Goal: Information Seeking & Learning: Learn about a topic

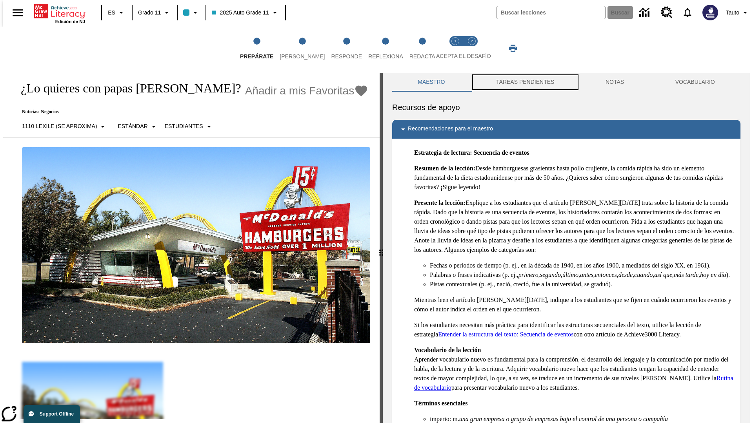
click at [524, 82] on button "TAREAS PENDIENTES" at bounding box center [525, 82] width 109 height 19
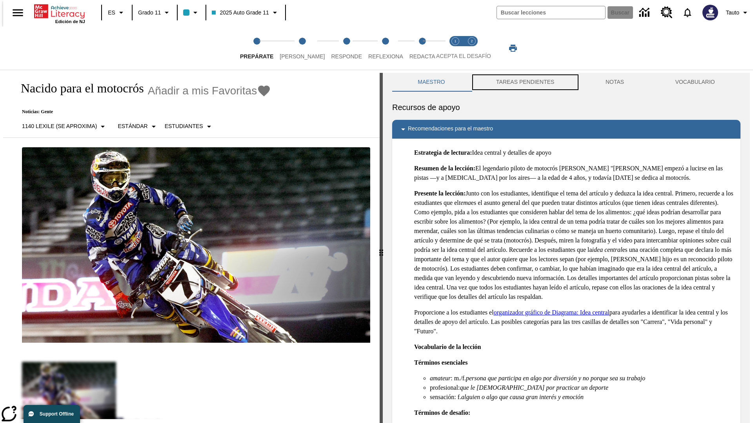
click at [524, 82] on button "TAREAS PENDIENTES" at bounding box center [525, 82] width 109 height 19
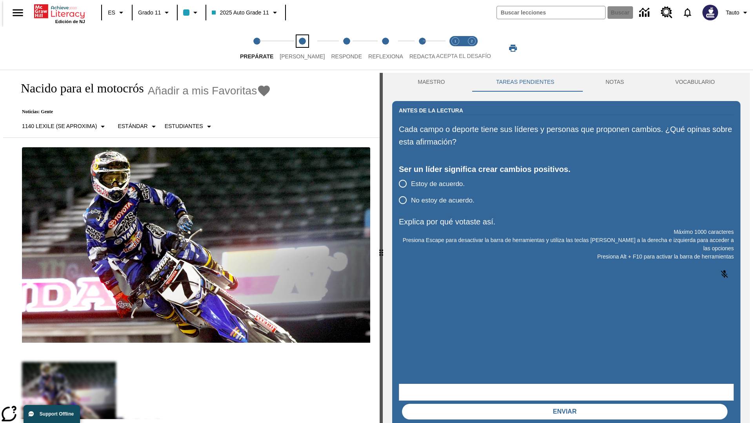
click at [296, 48] on span "[PERSON_NAME]" at bounding box center [302, 53] width 45 height 14
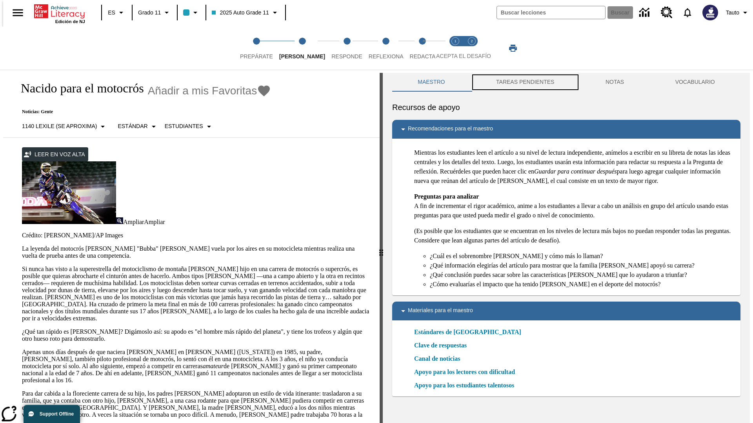
scroll to position [0, 0]
click at [524, 82] on button "TAREAS PENDIENTES" at bounding box center [525, 82] width 109 height 19
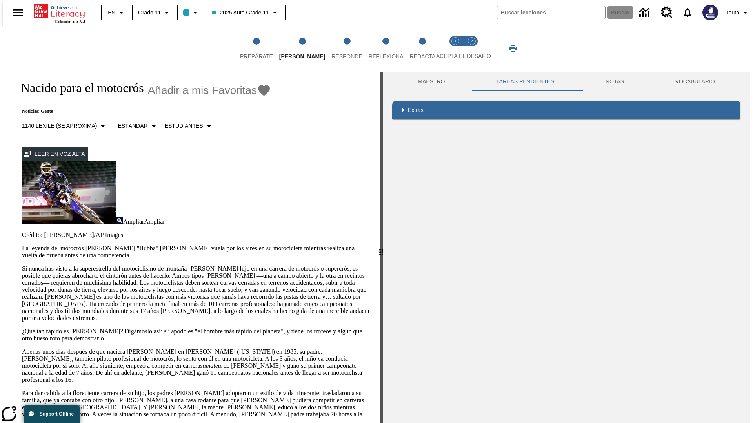
click at [22, 265] on p "Si nunca has visto a la superestrella del motociclismo de montaña [PERSON_NAME]…" at bounding box center [196, 293] width 348 height 56
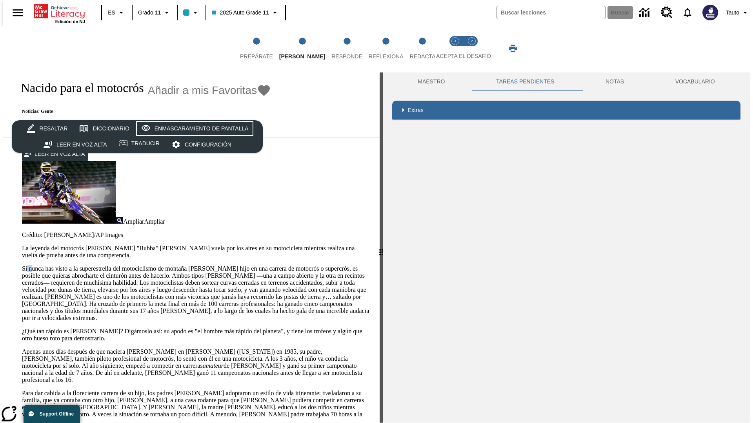
click at [193, 129] on div "Enmascaramiento de pantalla" at bounding box center [201, 129] width 94 height 10
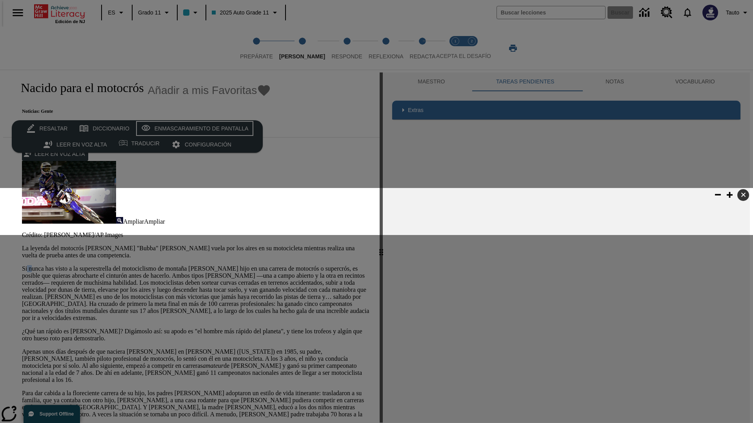
click at [193, 129] on div "Enmascaramiento de pantalla" at bounding box center [201, 129] width 94 height 10
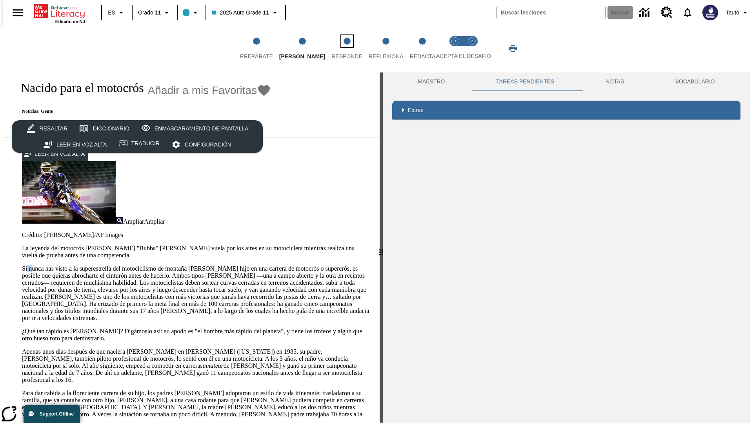
click at [335, 48] on span "Responde" at bounding box center [346, 53] width 31 height 14
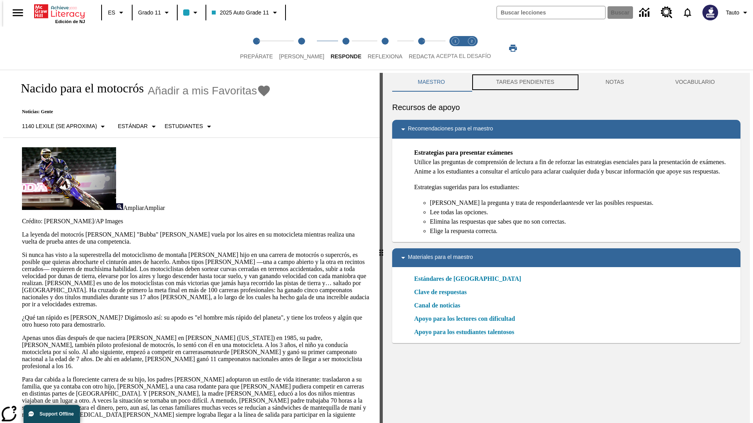
scroll to position [0, 0]
click at [524, 82] on button "TAREAS PENDIENTES" at bounding box center [525, 82] width 109 height 19
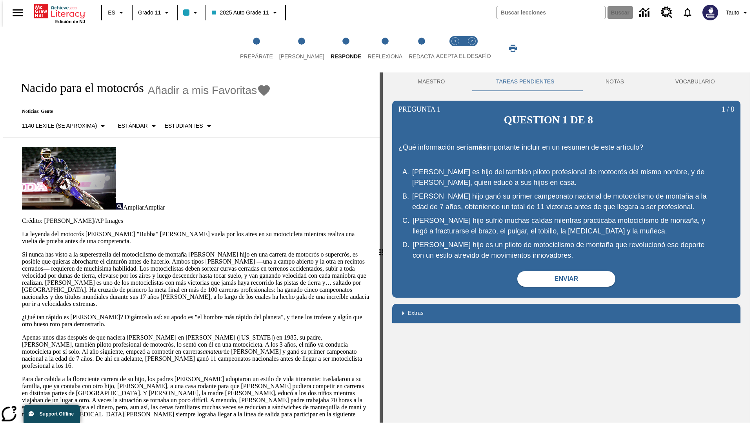
click at [22, 251] on p "Si nunca has visto a la superestrella del motociclismo de montaña [PERSON_NAME]…" at bounding box center [196, 279] width 348 height 56
click at [374, 48] on span "Reflexiona" at bounding box center [384, 53] width 35 height 14
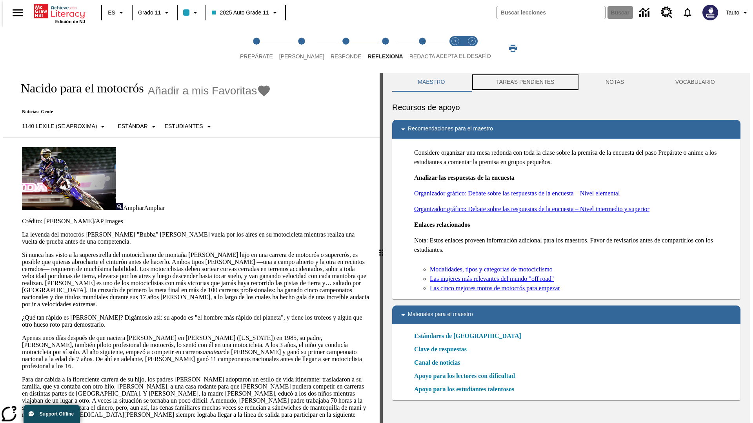
scroll to position [0, 0]
click at [524, 82] on button "TAREAS PENDIENTES" at bounding box center [525, 82] width 109 height 19
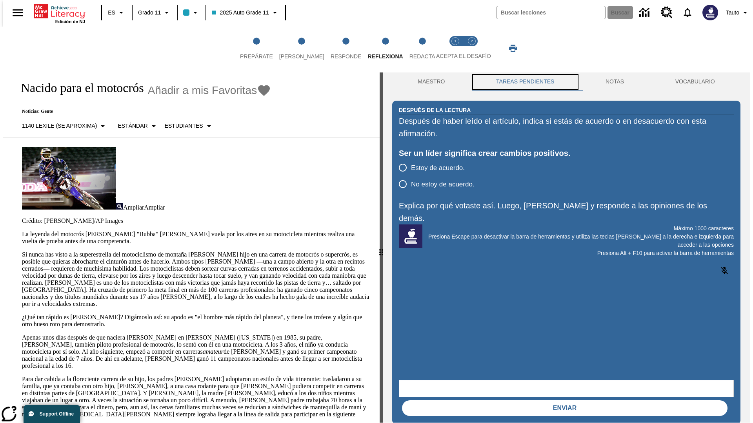
scroll to position [0, 0]
click at [22, 251] on p "Si nunca has visto a la superestrella del motociclismo de montaña [PERSON_NAME]…" at bounding box center [196, 279] width 348 height 56
click at [414, 48] on span "Redacta" at bounding box center [422, 53] width 26 height 14
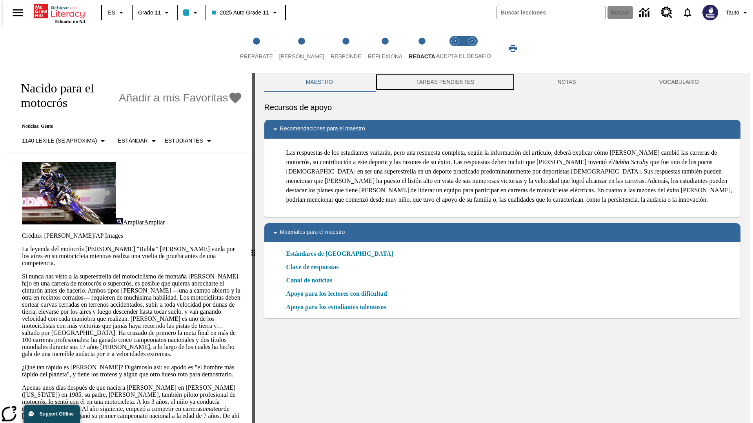
scroll to position [0, 0]
click at [444, 82] on button "TAREAS PENDIENTES" at bounding box center [444, 82] width 141 height 19
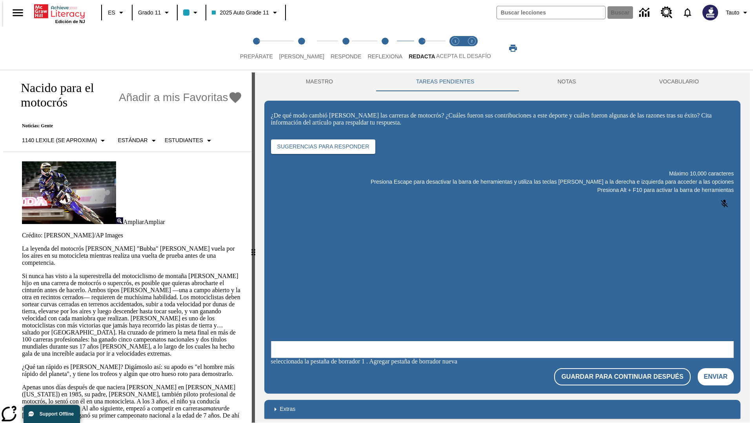
scroll to position [0, 0]
click at [22, 273] on p "Si nunca has visto a la superestrella del motociclismo de montaña [PERSON_NAME]…" at bounding box center [132, 315] width 220 height 85
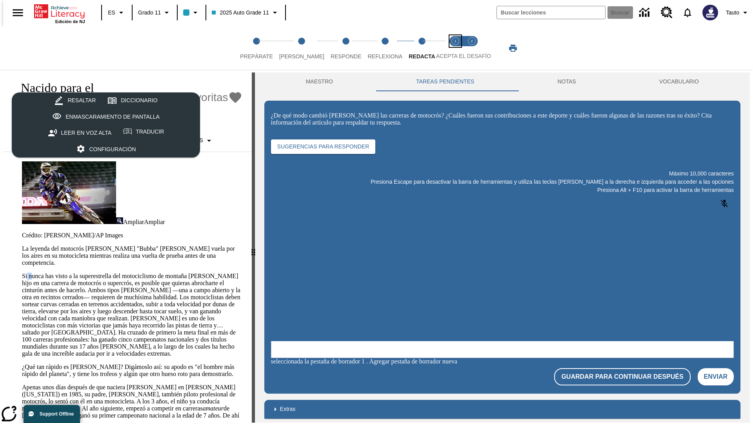
click at [455, 48] on span "Acepta el desafío lee step 1 of 2" at bounding box center [455, 53] width 10 height 14
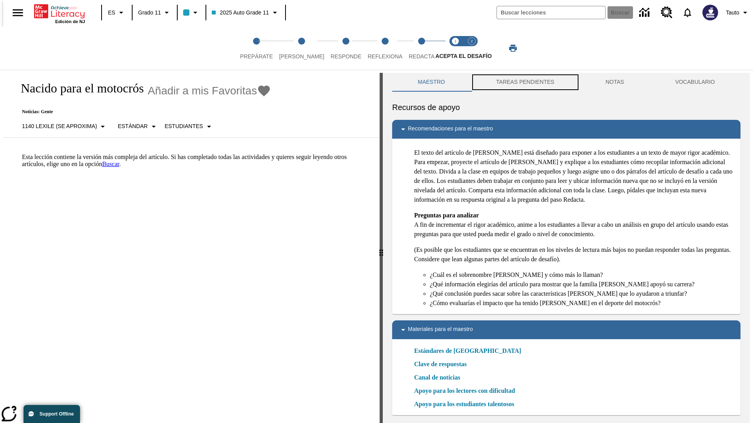
scroll to position [2, 0]
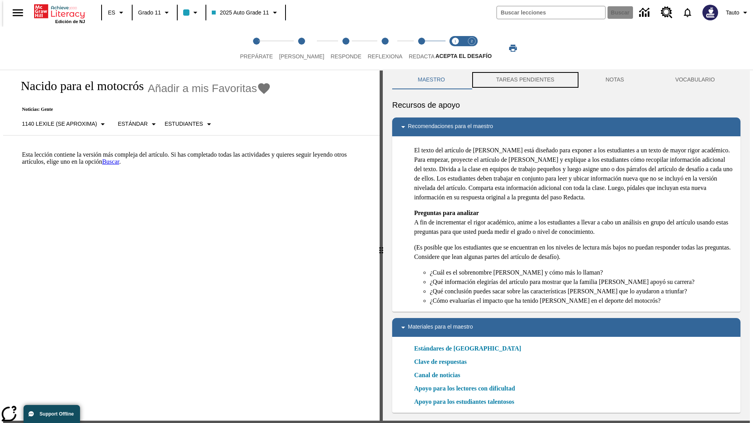
click at [524, 82] on button "TAREAS PENDIENTES" at bounding box center [525, 80] width 109 height 19
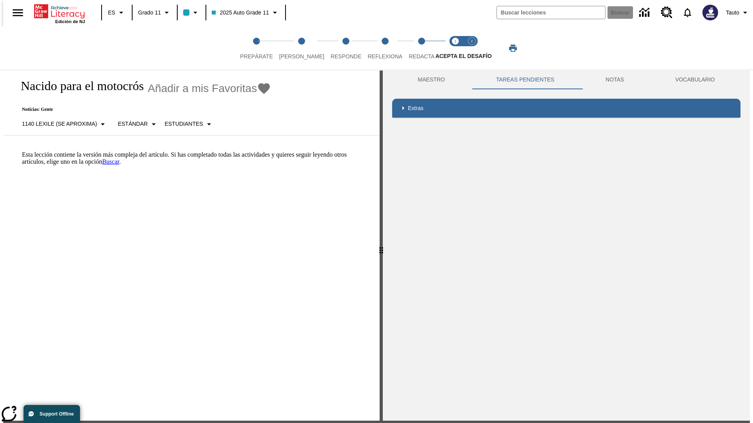
click at [22, 151] on p "Esta lección contiene la versión más compleja del artículo. Si has completado t…" at bounding box center [196, 158] width 348 height 14
click at [0, 151] on html "Listen [MEDICAL_DATA] al contenido principal Edición de NJ ES Grado 11 2025 Aut…" at bounding box center [376, 236] width 753 height 477
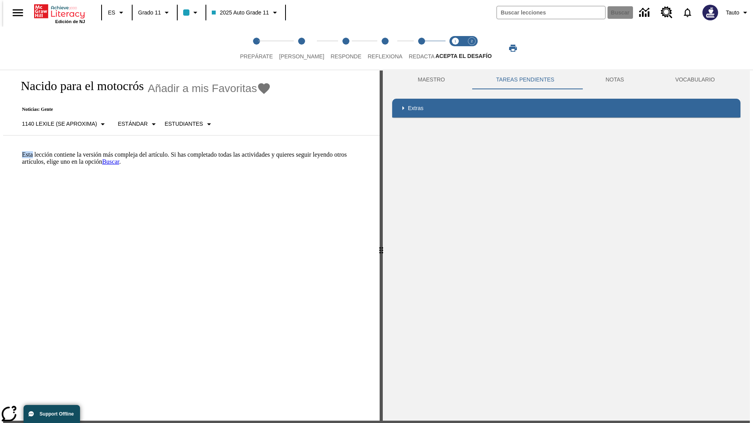
click at [0, 151] on html "Listen [MEDICAL_DATA] al contenido principal Edición de NJ ES Grado 11 2025 Aut…" at bounding box center [376, 236] width 753 height 477
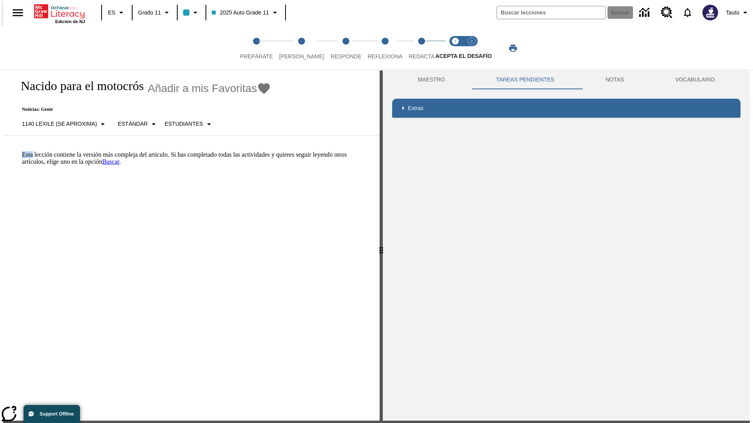
click at [0, 151] on html "Listen [MEDICAL_DATA] al contenido principal Edición de NJ ES Grado 11 2025 Aut…" at bounding box center [376, 236] width 753 height 477
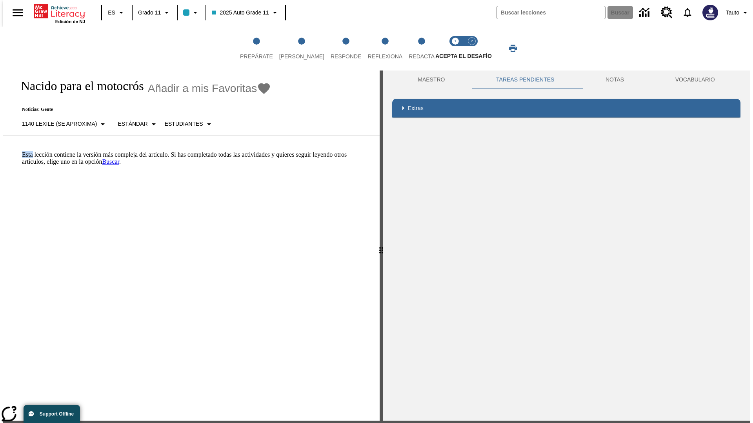
click at [0, 151] on html "Listen [MEDICAL_DATA] al contenido principal Edición de NJ ES Grado 11 2025 Aut…" at bounding box center [376, 236] width 753 height 477
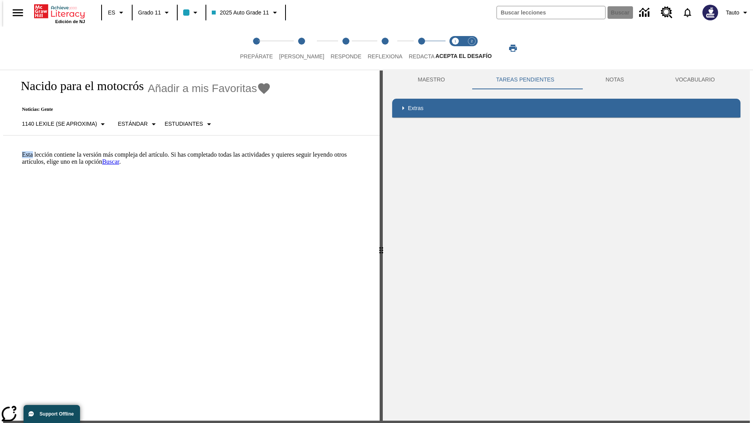
click at [22, 151] on p "Esta lección contiene la versión más compleja del artículo. Si has completado t…" at bounding box center [196, 158] width 348 height 14
